Goal: Find specific page/section: Find specific page/section

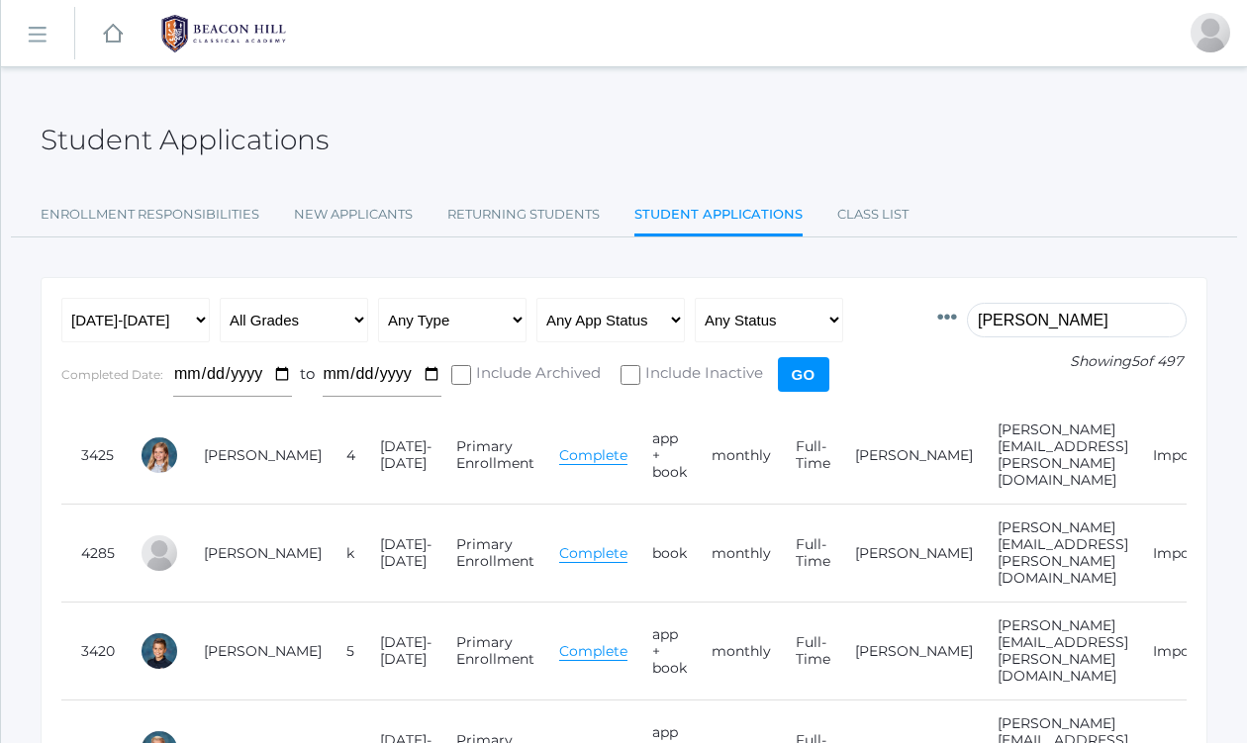
drag, startPoint x: 1064, startPoint y: 322, endPoint x: 903, endPoint y: 324, distance: 161.3
click at [903, 323] on form "Id Student Current Grade Grade Year App Type App Status Fee Vol Hour Fee Sweats…" at bounding box center [623, 352] width 1125 height 109
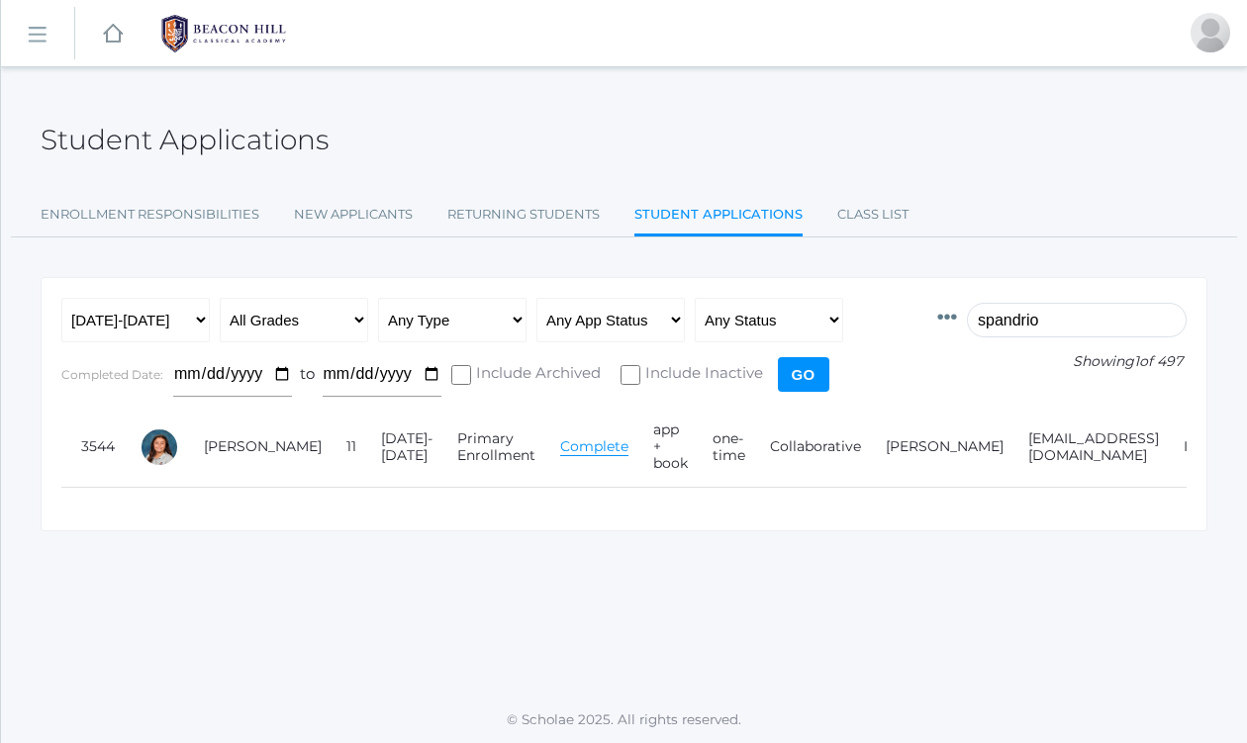
click at [915, 151] on div "Student Applications" at bounding box center [624, 128] width 1167 height 73
click at [407, 636] on div "Student Applications Enrollment Responsibilities New Applicants Returning Stude…" at bounding box center [624, 382] width 1246 height 580
drag, startPoint x: 1072, startPoint y: 326, endPoint x: 920, endPoint y: 324, distance: 151.4
click at [920, 324] on form "Id Student Current Grade Grade Year App Type App Status Fee Vol Hour Fee Sweats…" at bounding box center [623, 352] width 1125 height 109
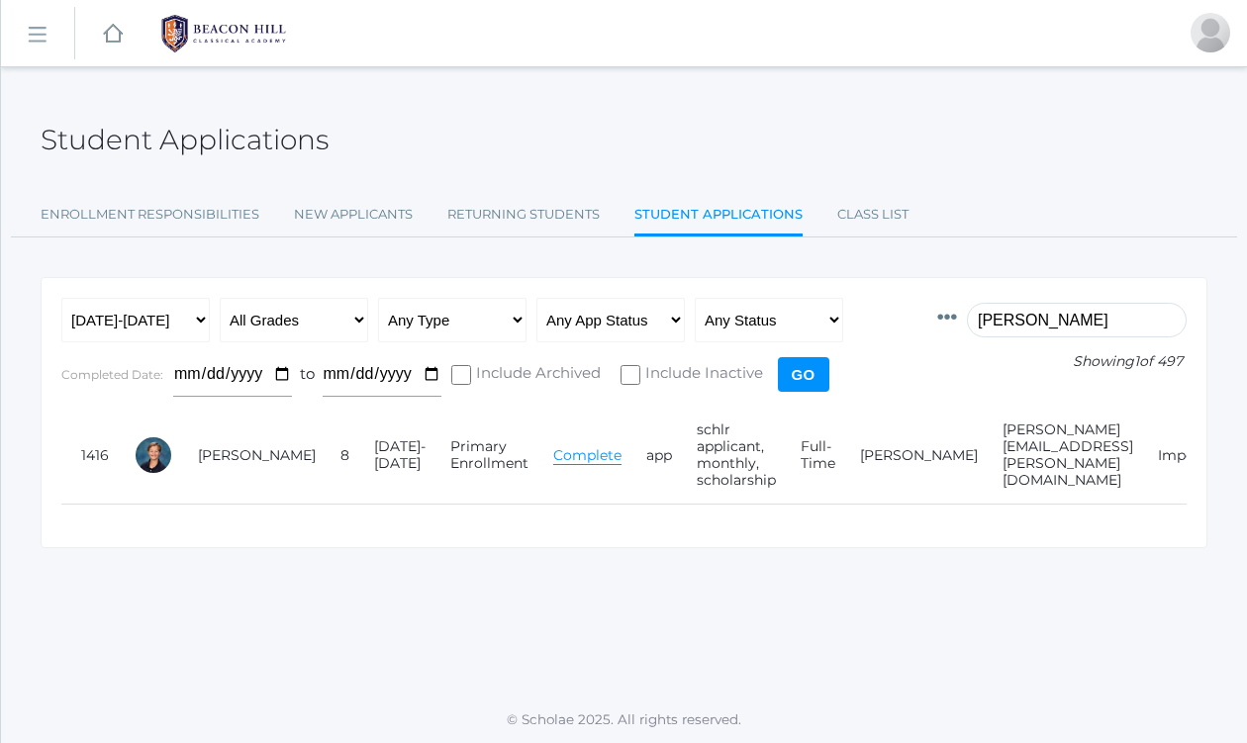
drag, startPoint x: 1061, startPoint y: 324, endPoint x: 943, endPoint y: 326, distance: 117.8
click at [943, 326] on form "Id Student Current Grade Grade Year App Type App Status Fee Vol Hour Fee Sweats…" at bounding box center [623, 352] width 1125 height 109
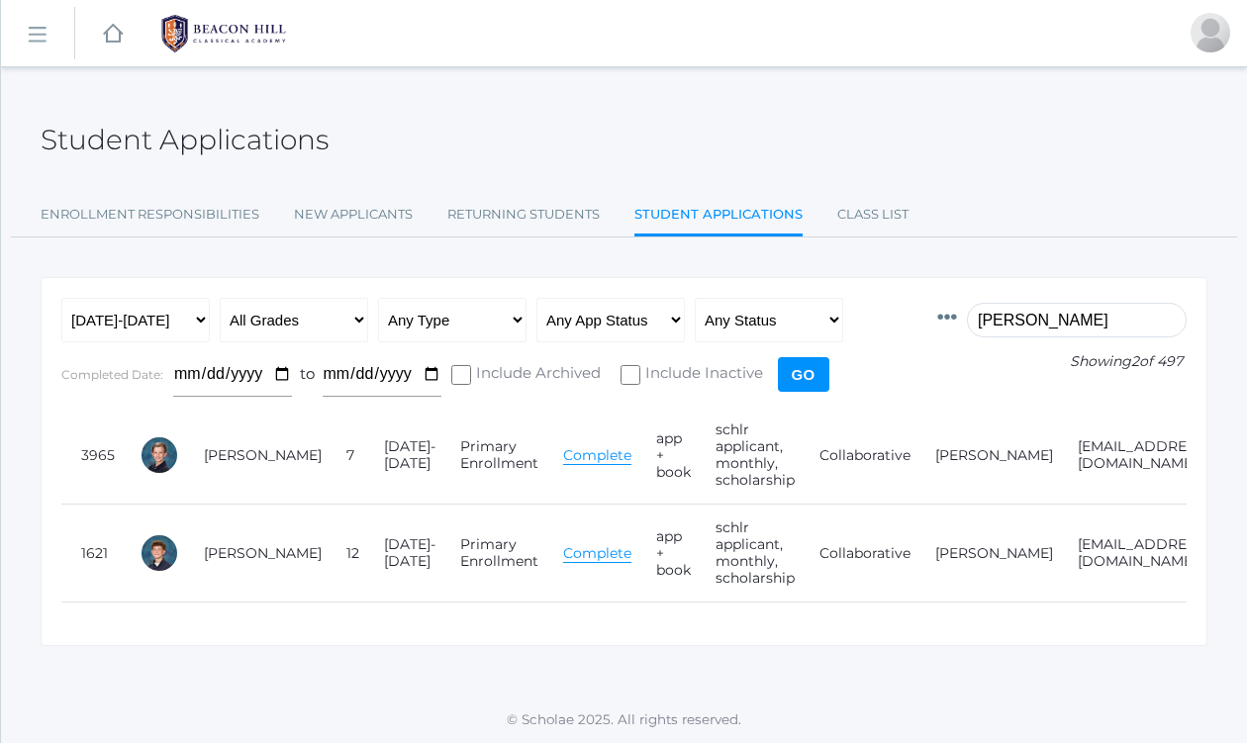
click at [1056, 327] on input "[PERSON_NAME]" at bounding box center [1077, 320] width 220 height 35
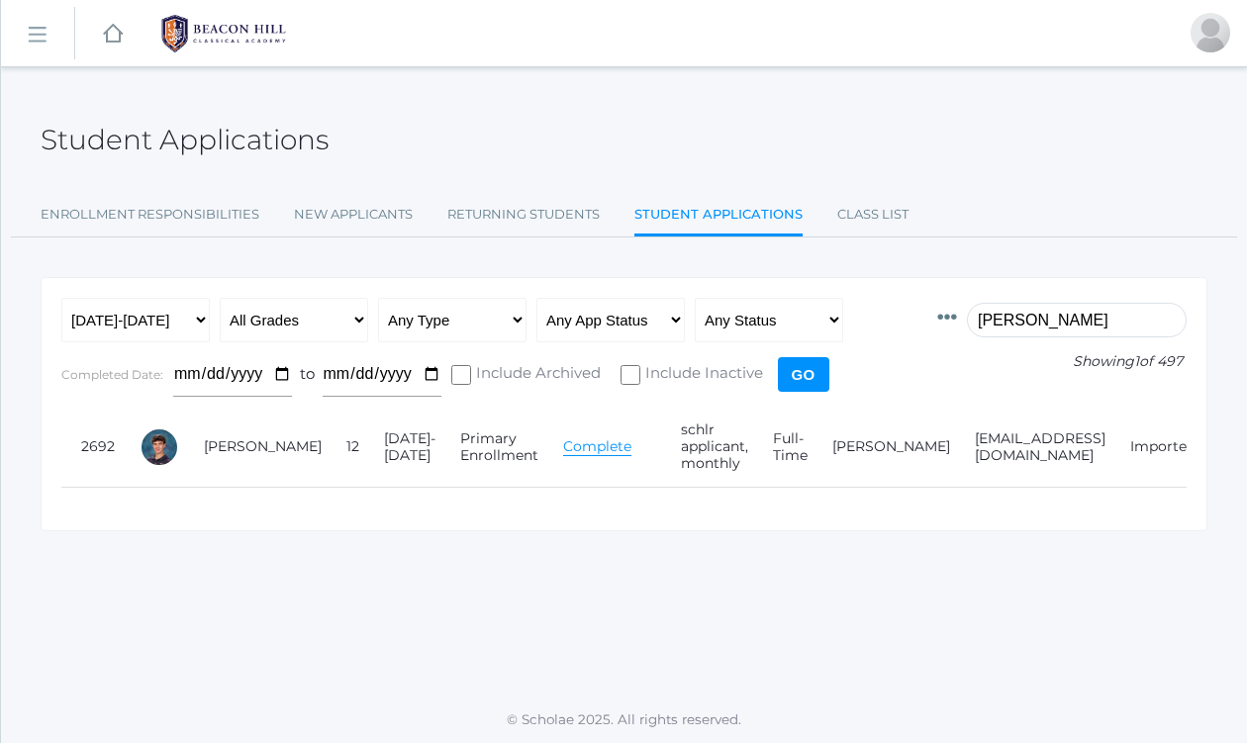
click at [1032, 317] on input "[PERSON_NAME]" at bounding box center [1077, 320] width 220 height 35
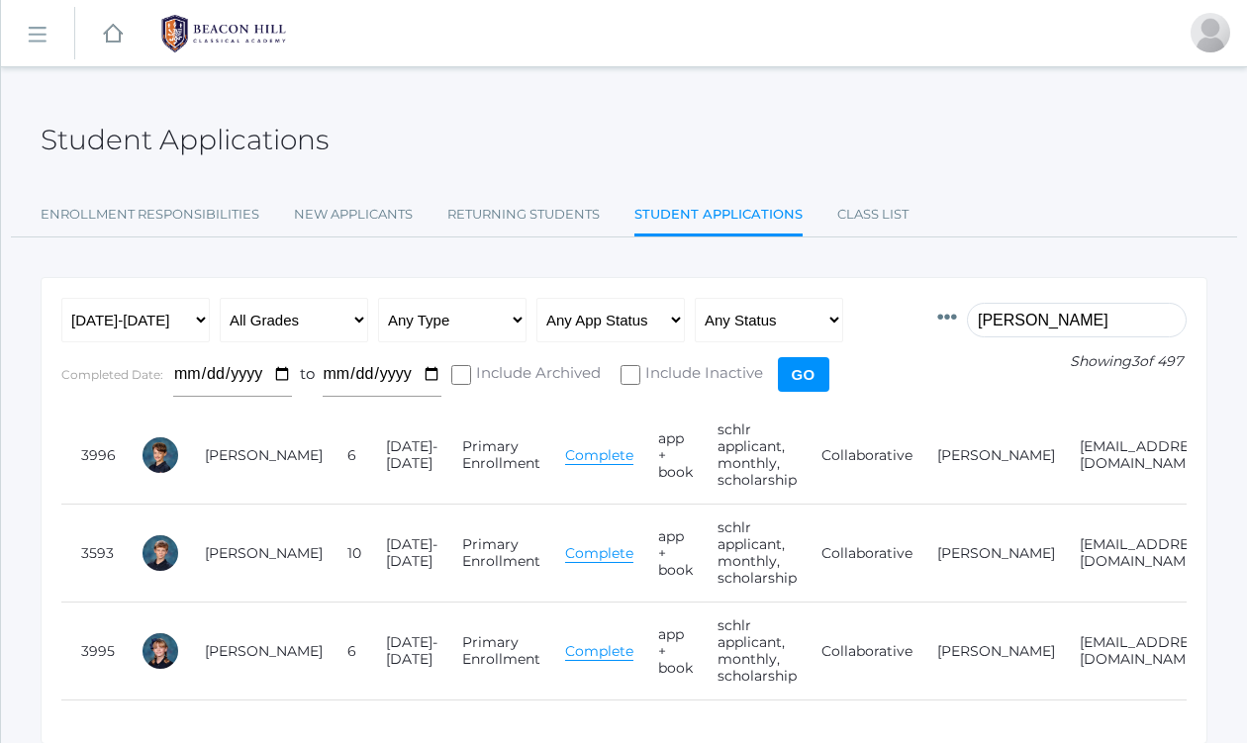
click at [1022, 329] on input "[PERSON_NAME]" at bounding box center [1077, 320] width 220 height 35
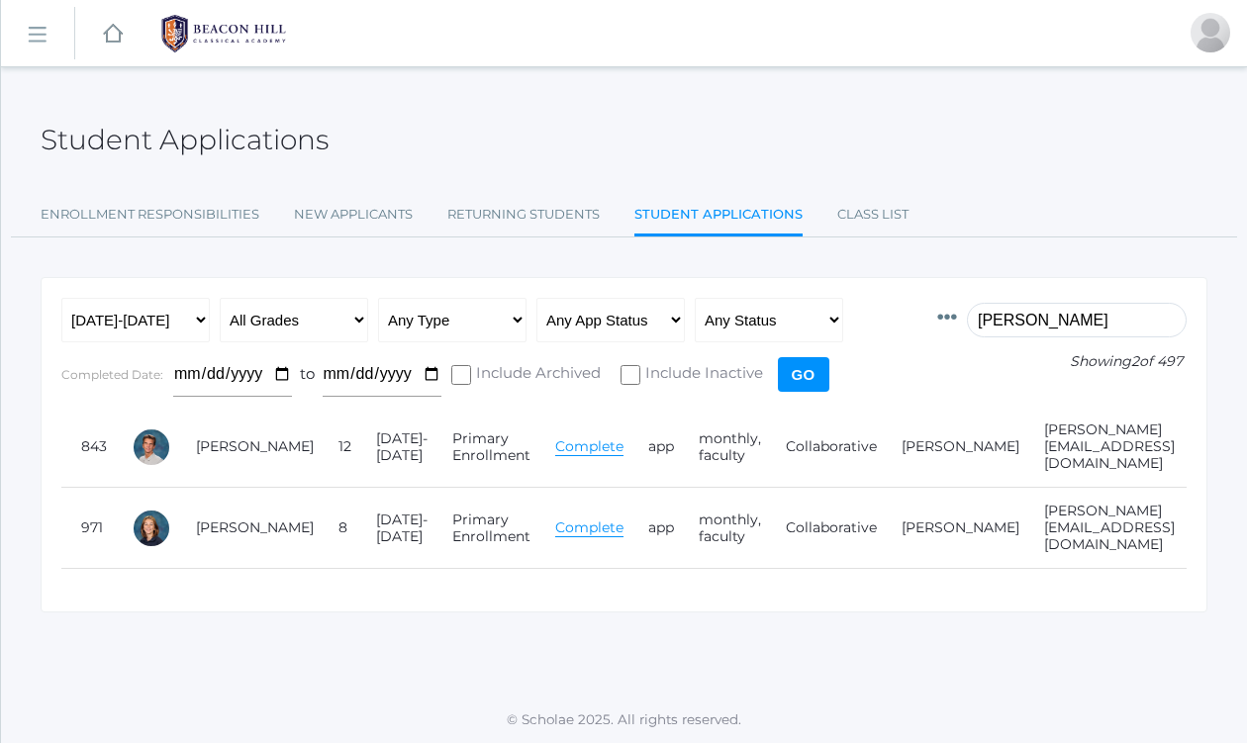
type input "[PERSON_NAME]"
click at [820, 117] on div "Student Applications" at bounding box center [624, 128] width 1167 height 73
